Goal: Task Accomplishment & Management: Use online tool/utility

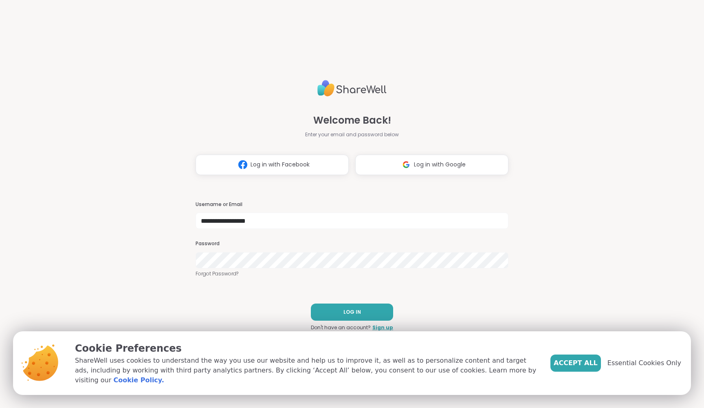
type input "**********"
click at [373, 306] on button "LOG IN" at bounding box center [352, 311] width 82 height 17
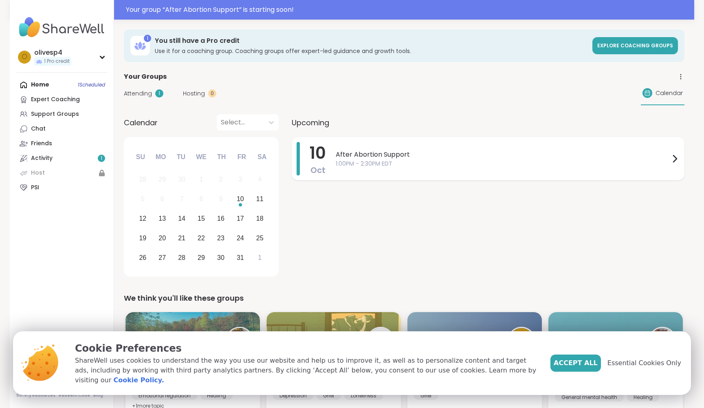
click at [409, 162] on span "1:00PM - 2:30PM EDT" at bounding box center [503, 163] width 334 height 9
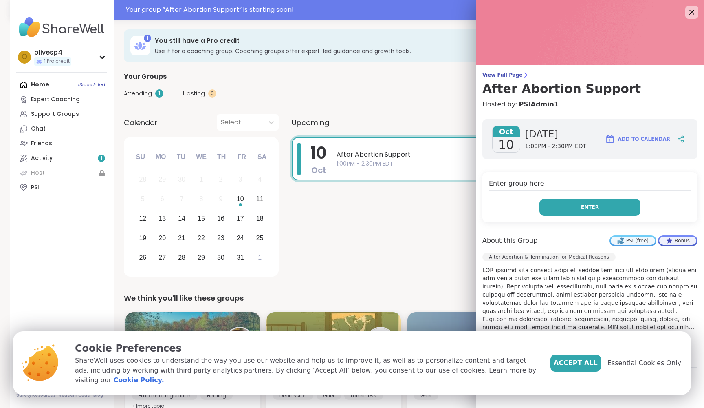
click at [575, 214] on button "Enter" at bounding box center [590, 206] width 101 height 17
